Goal: Check status: Check status

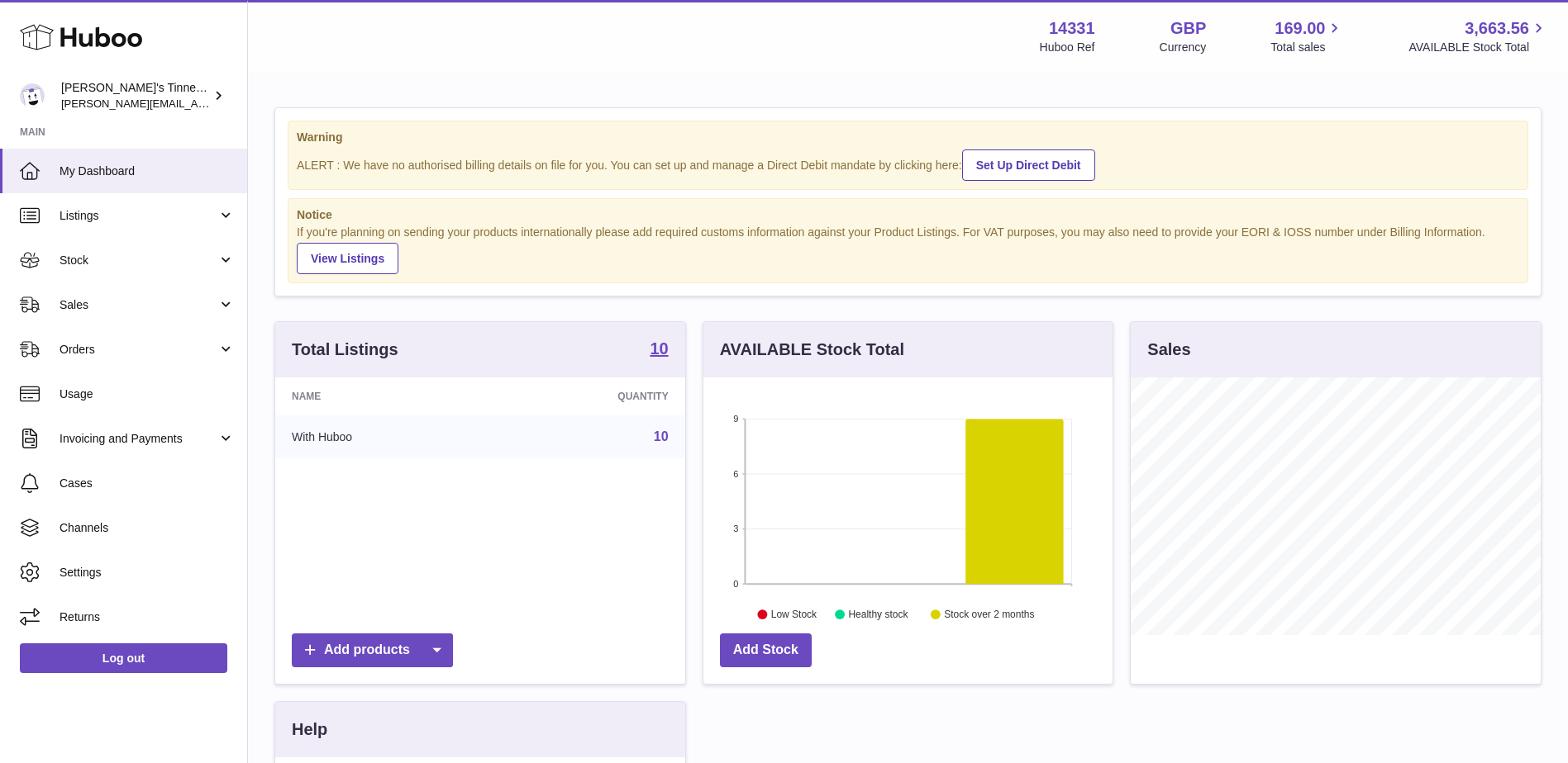
scroll to position [258, 409]
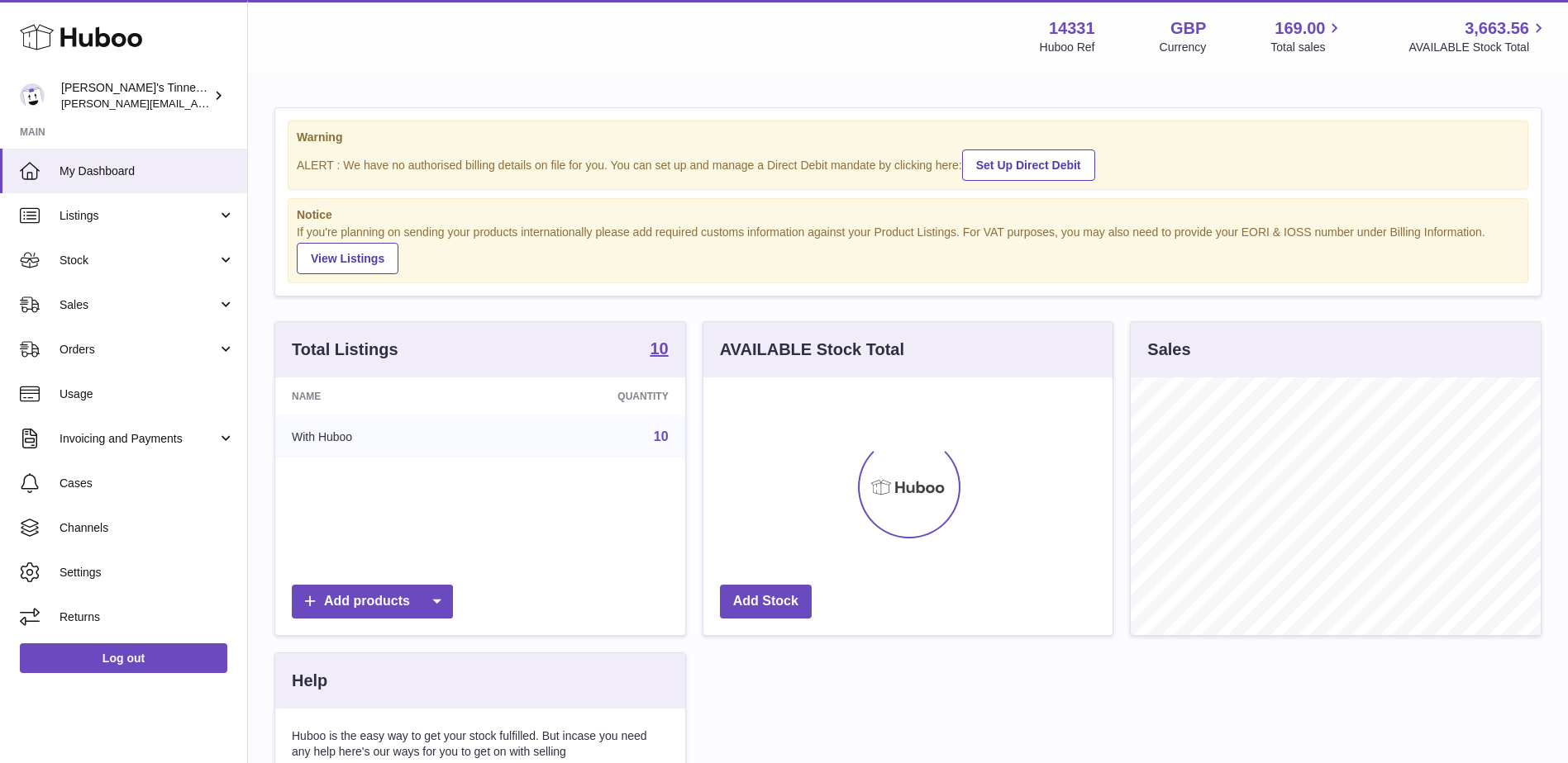
scroll to position [258, 409]
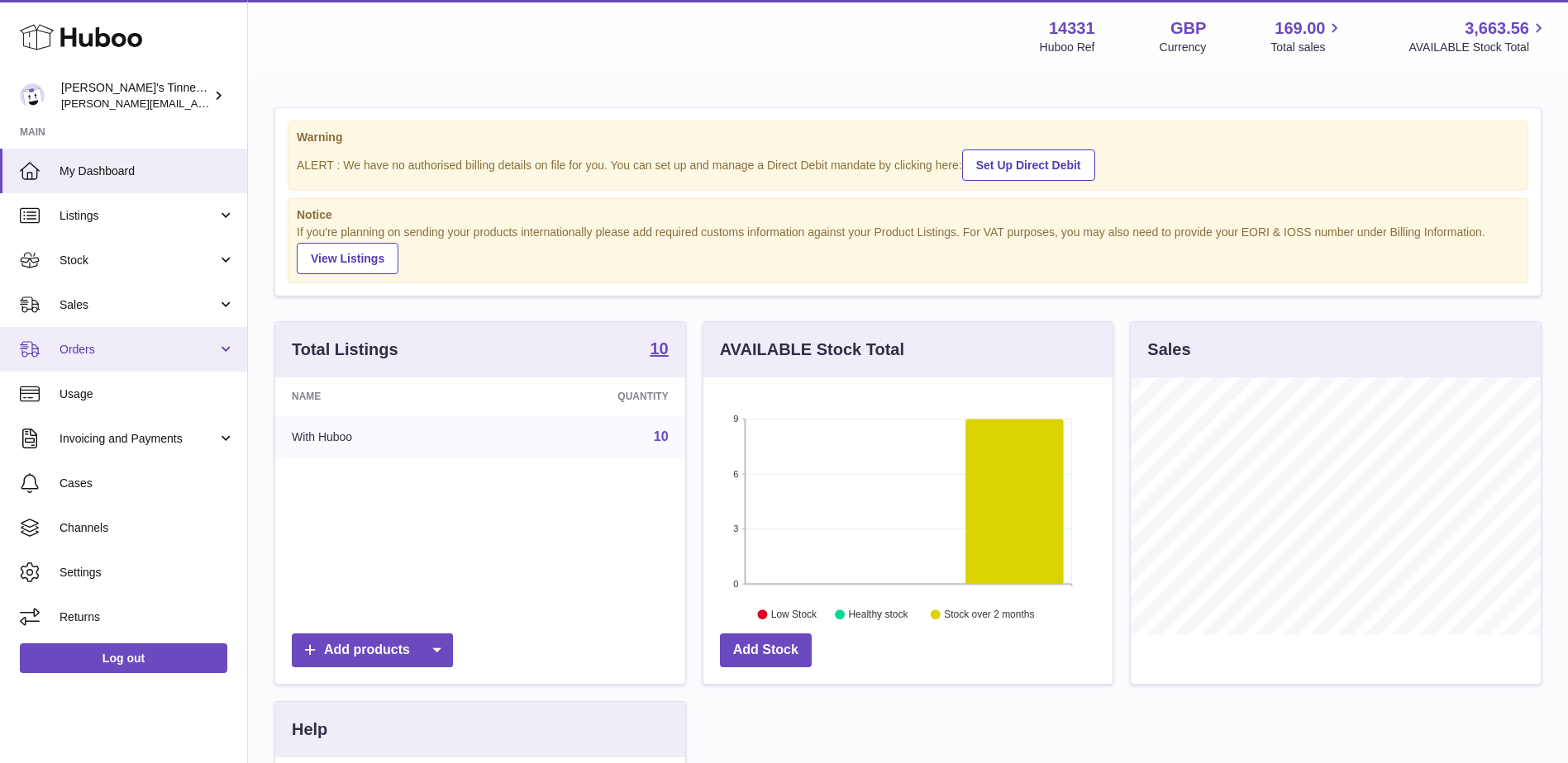
click at [177, 361] on link "Orders" at bounding box center [124, 349] width 247 height 44
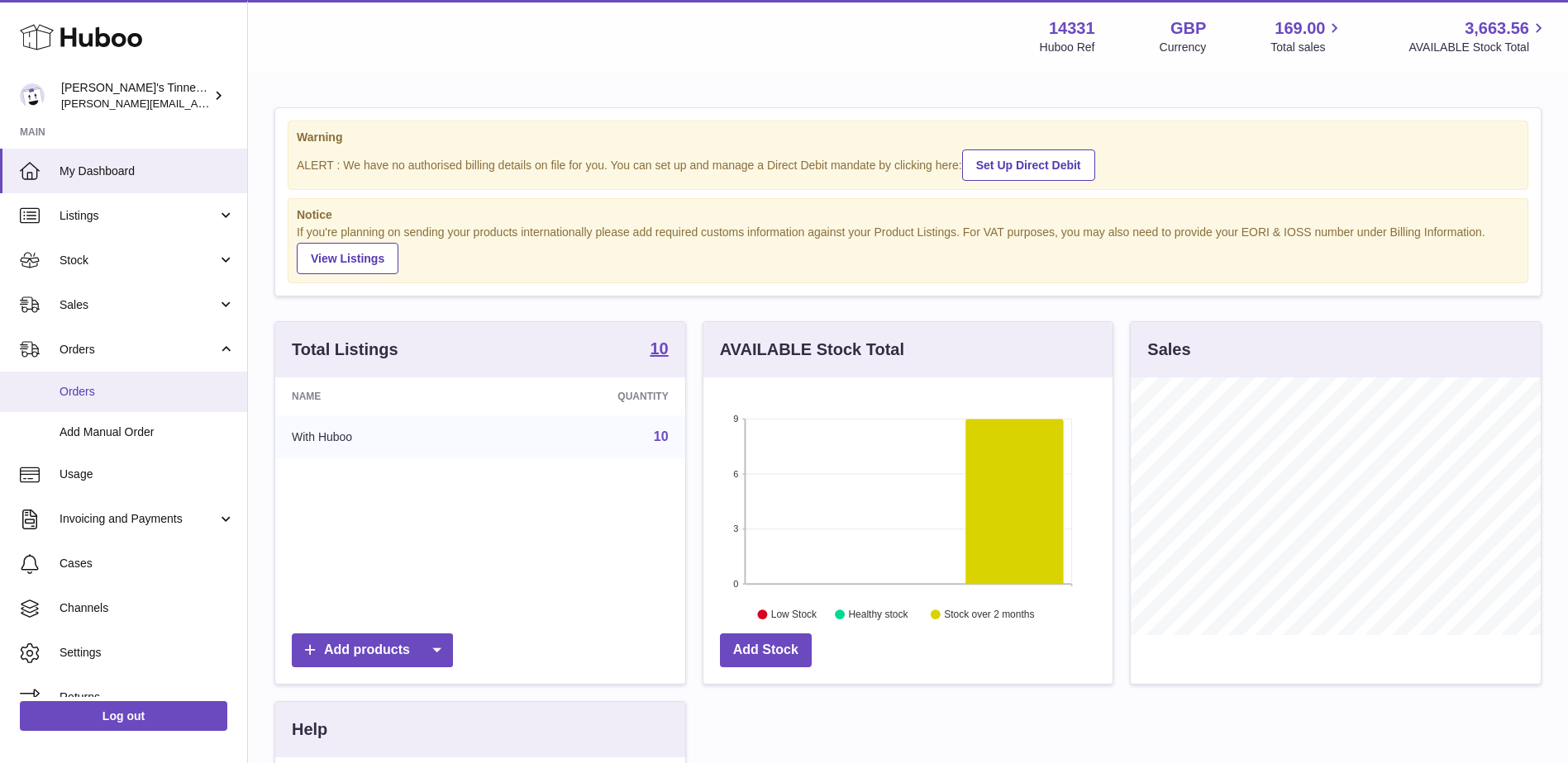
click at [166, 374] on link "Orders" at bounding box center [124, 392] width 247 height 41
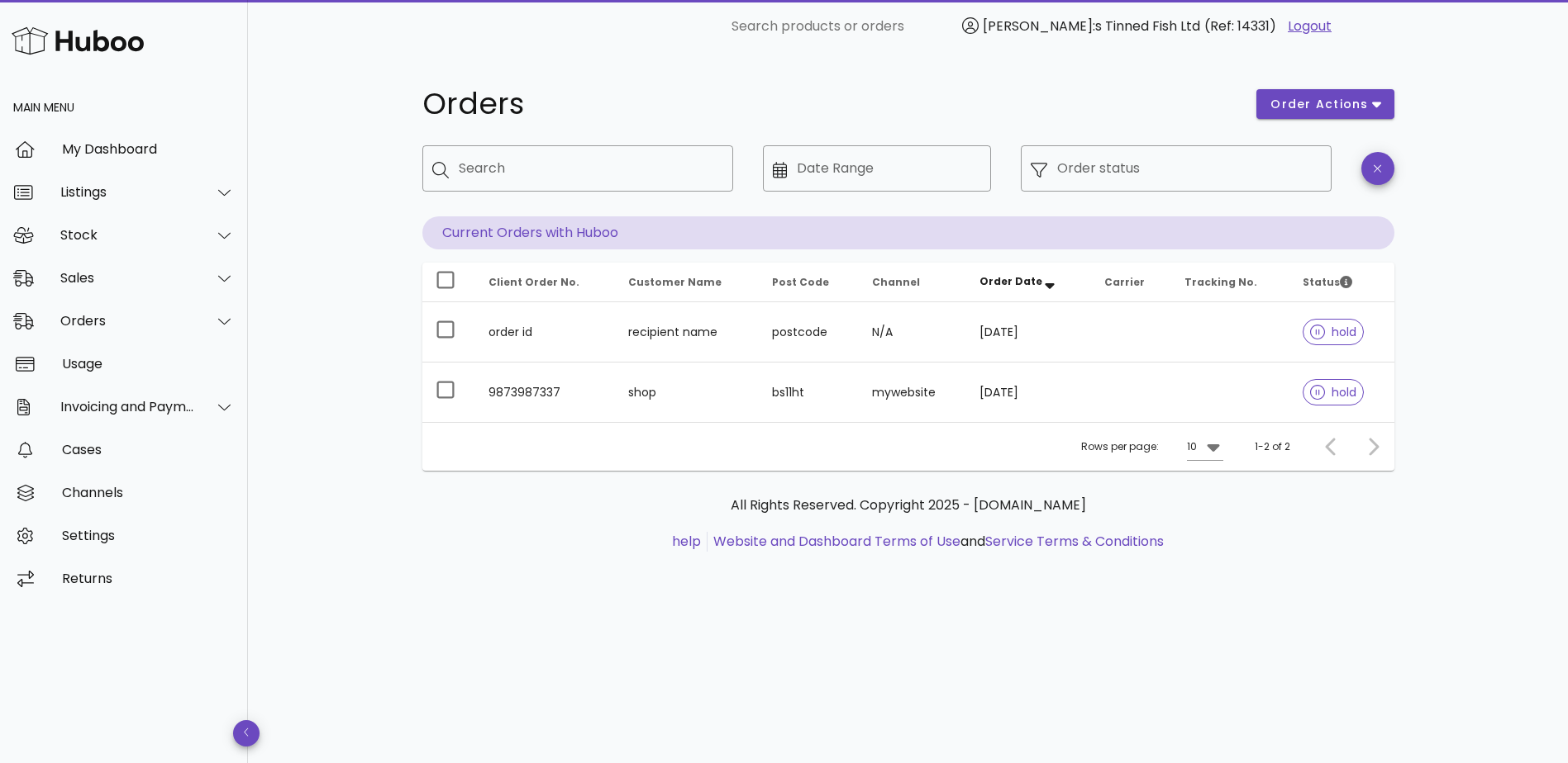
click at [653, 606] on div "Orders order actions ​ Search ​ Date Range ​ Order status Current Orders with H…" at bounding box center [908, 407] width 1320 height 710
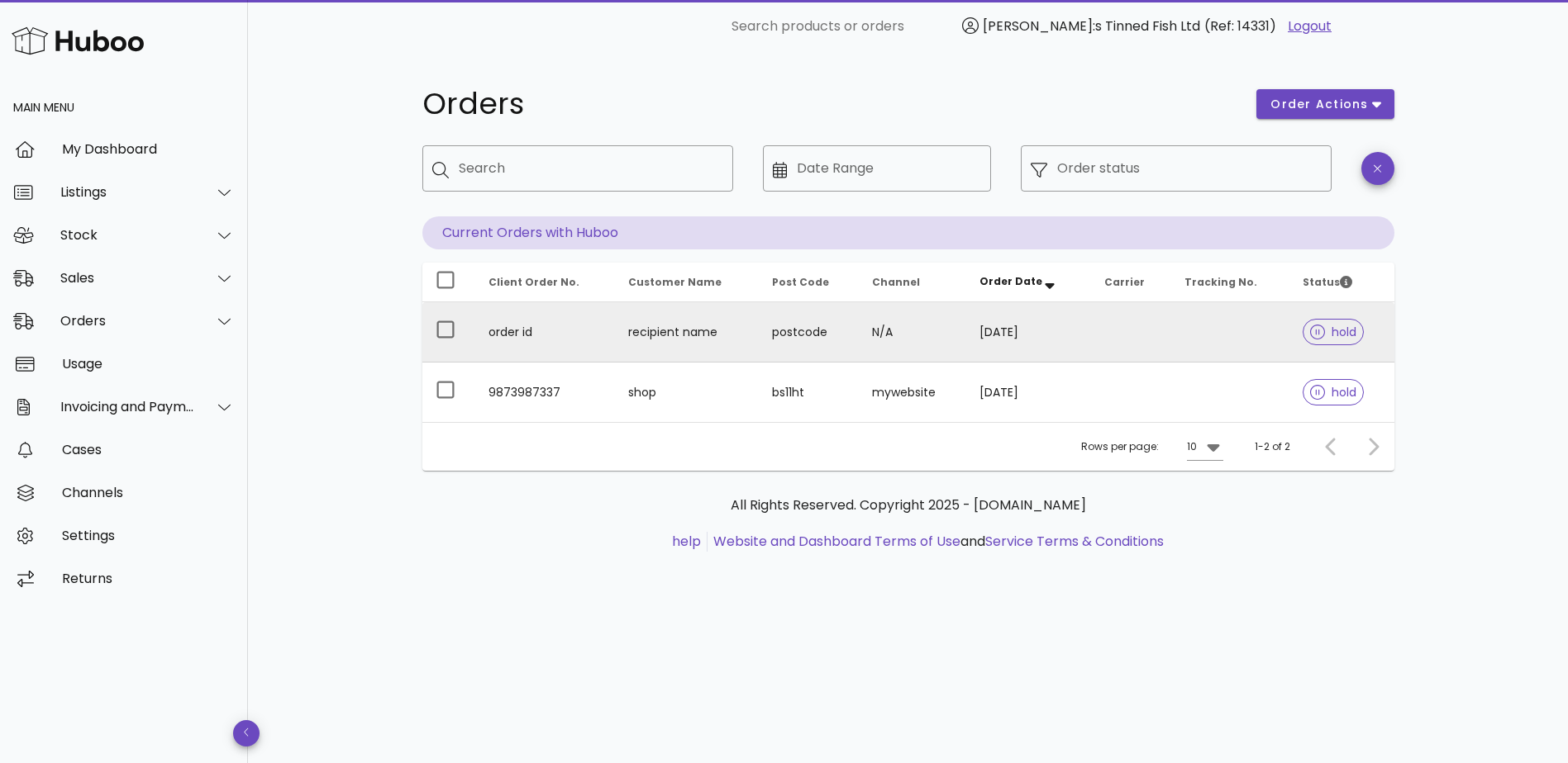
click at [823, 326] on td "postcode" at bounding box center [808, 332] width 100 height 60
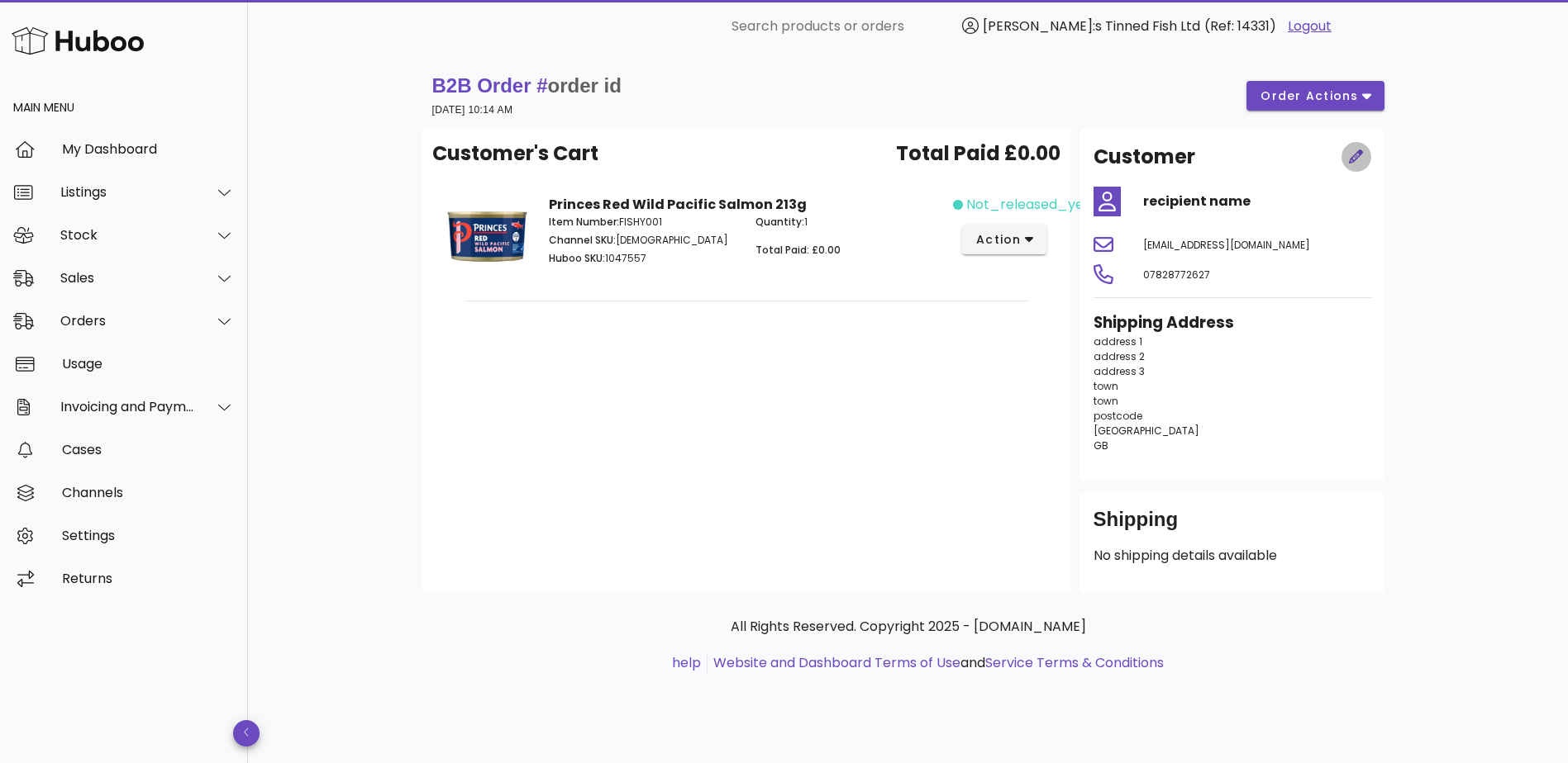
click at [1357, 158] on icon "button" at bounding box center [1355, 156] width 14 height 14
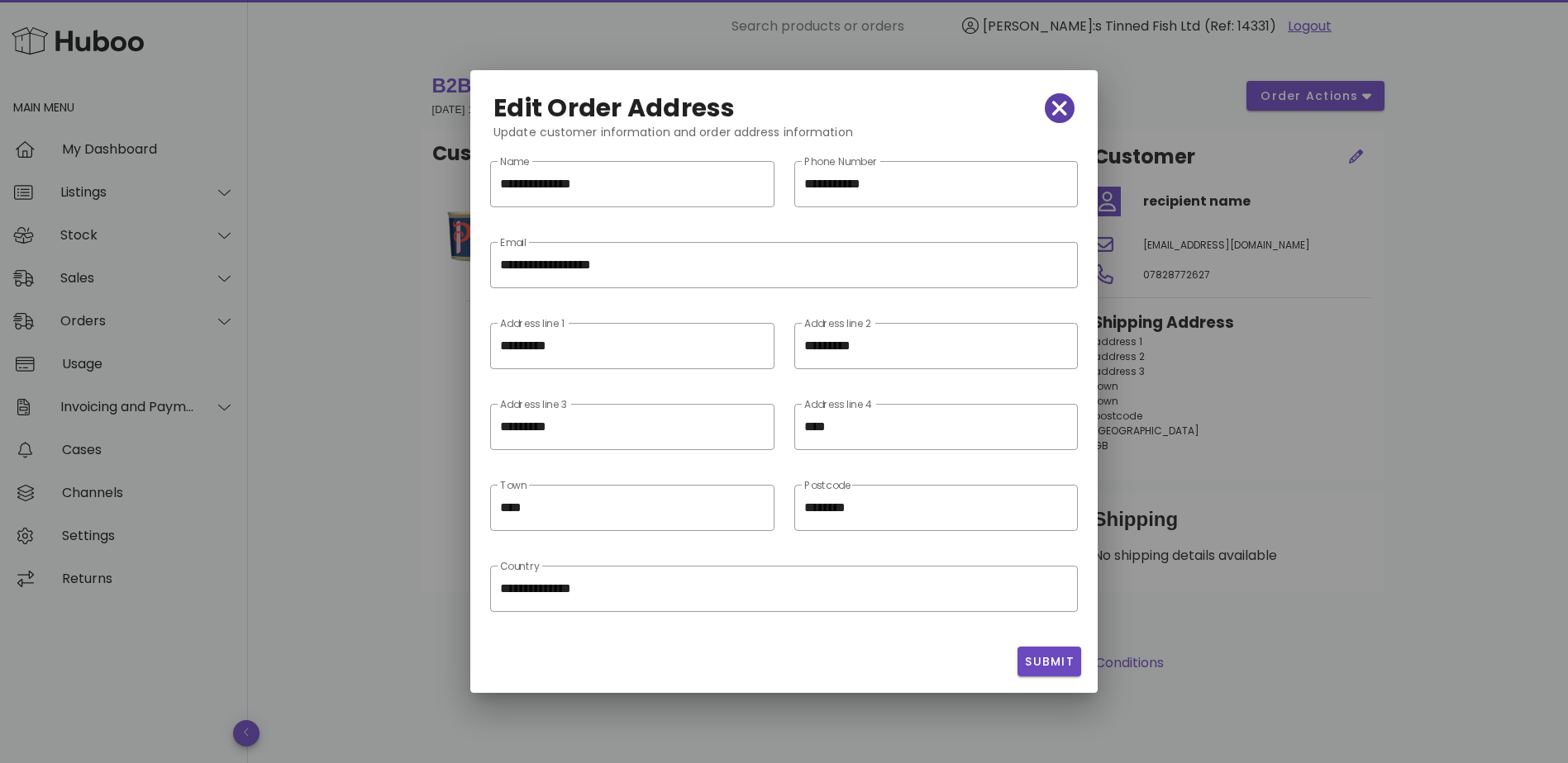
click at [1059, 100] on icon "button" at bounding box center [1059, 108] width 15 height 23
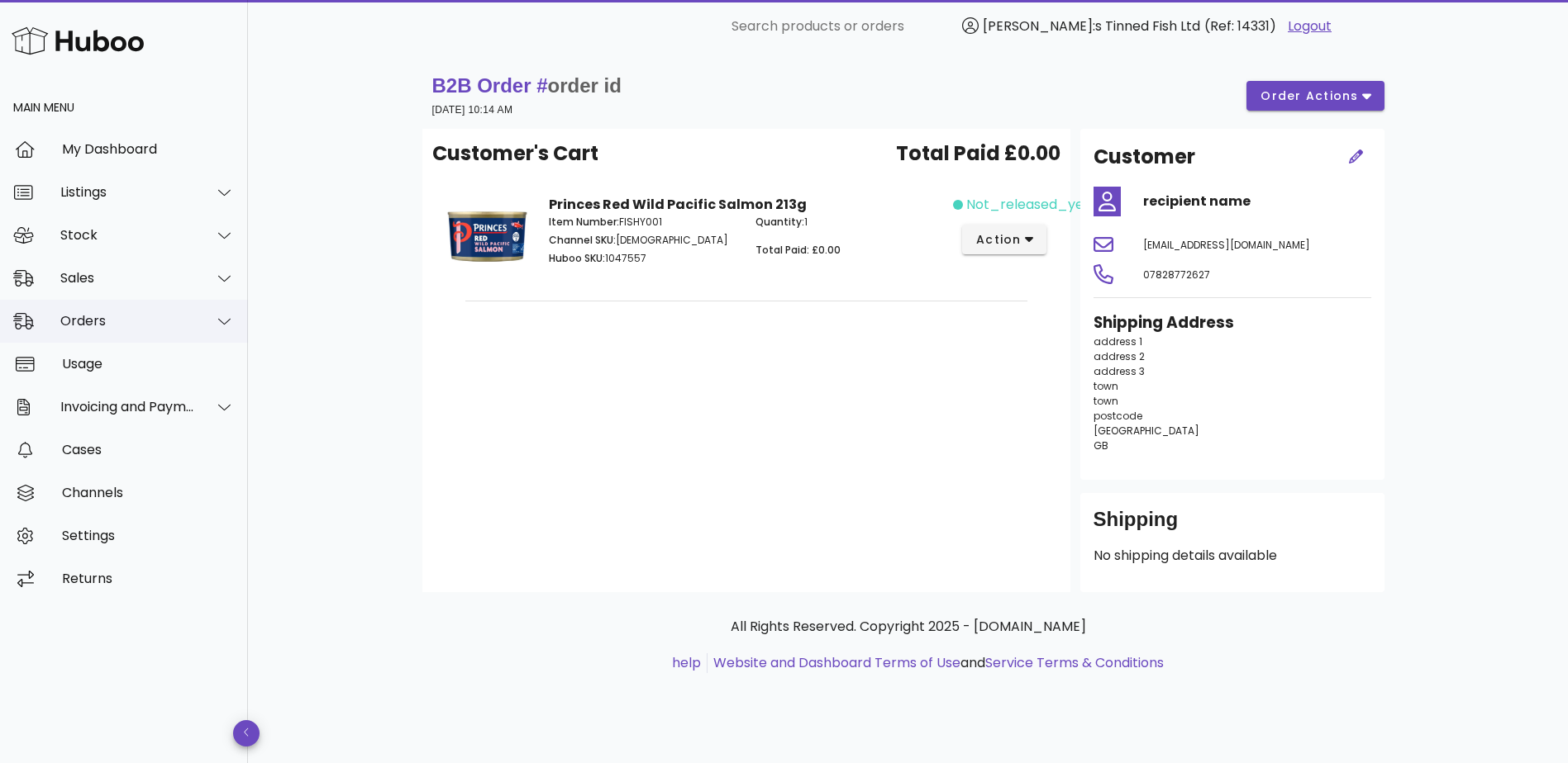
click at [104, 319] on div "Orders" at bounding box center [127, 321] width 135 height 16
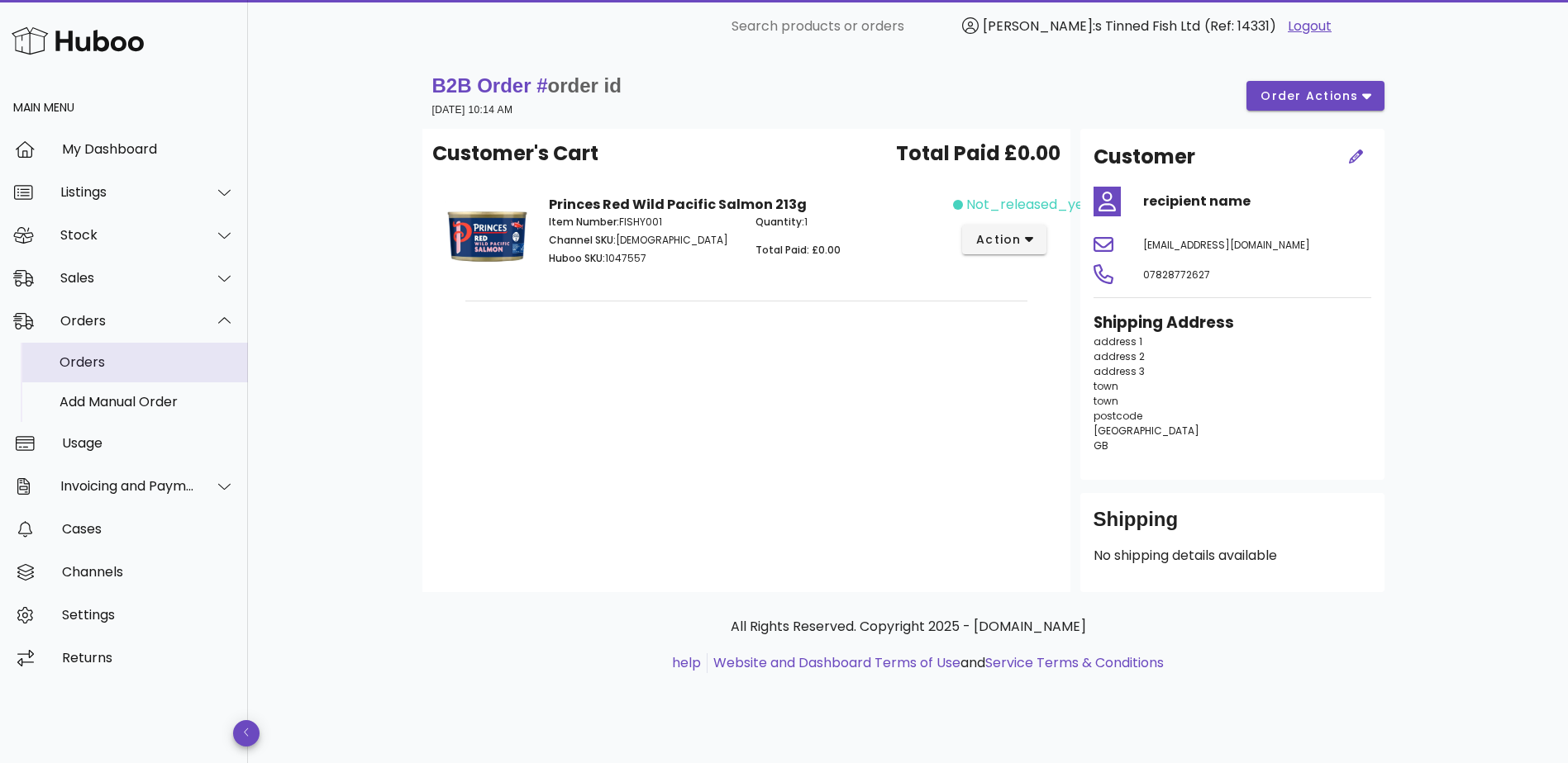
click at [124, 362] on div "Orders" at bounding box center [147, 362] width 175 height 16
